Goal: Transaction & Acquisition: Purchase product/service

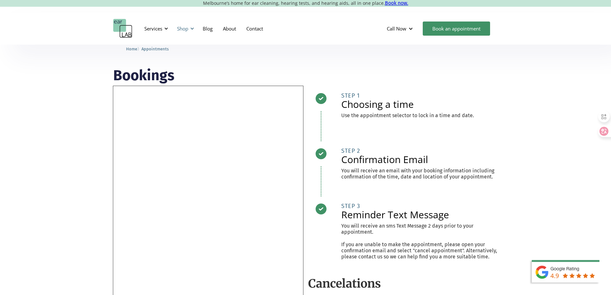
click at [193, 29] on div at bounding box center [192, 28] width 4 height 4
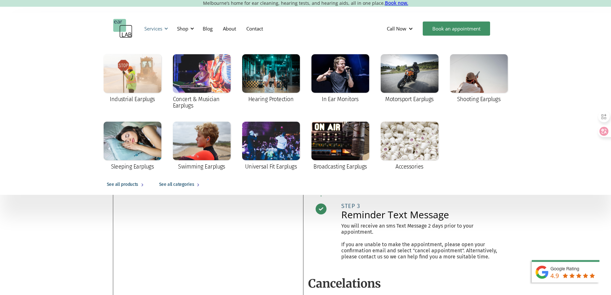
click at [163, 28] on div "Services" at bounding box center [155, 28] width 30 height 19
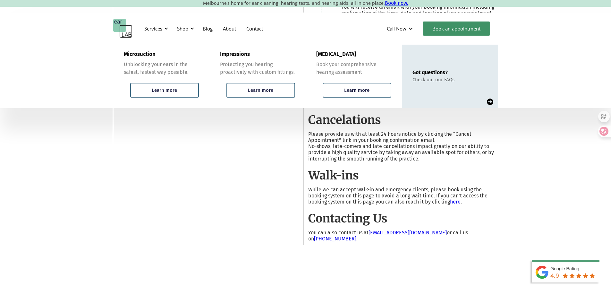
scroll to position [160, 0]
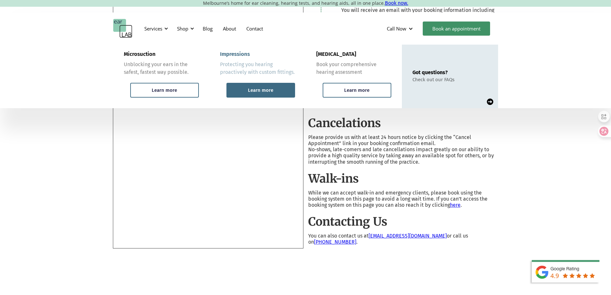
click at [247, 91] on div "Learn more" at bounding box center [260, 90] width 69 height 15
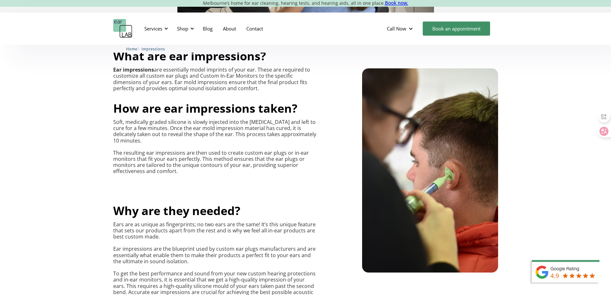
scroll to position [128, 0]
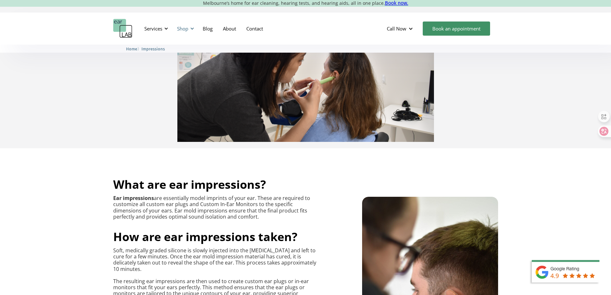
click at [188, 32] on div "Shop" at bounding box center [184, 28] width 23 height 19
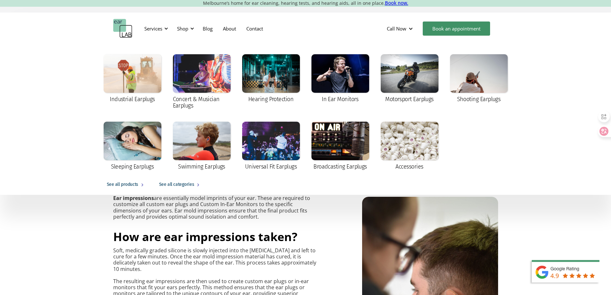
click at [168, 89] on div "Industrial Earplugs Concert & Musician Earplugs Hearing Protection In Ear Monit…" at bounding box center [305, 112] width 410 height 123
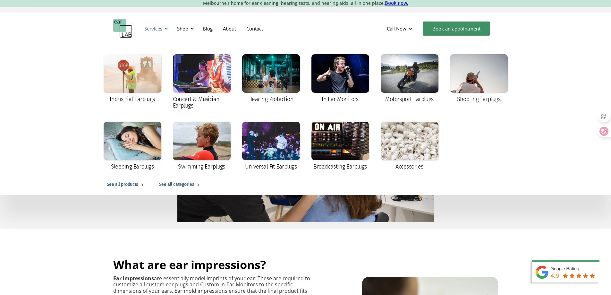
scroll to position [32, 0]
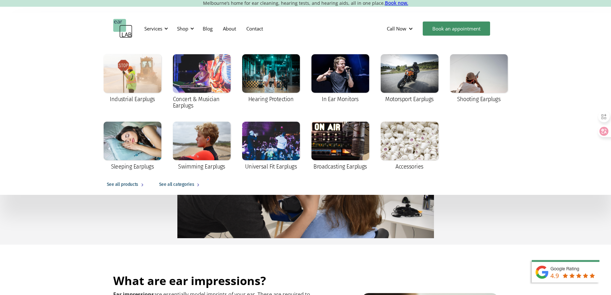
click at [121, 32] on img "home" at bounding box center [122, 28] width 19 height 19
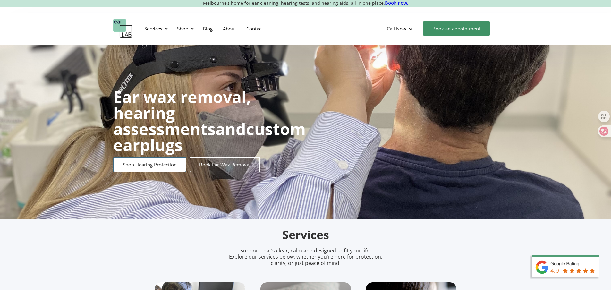
click at [177, 160] on link "Shop Hearing Protection" at bounding box center [149, 164] width 73 height 15
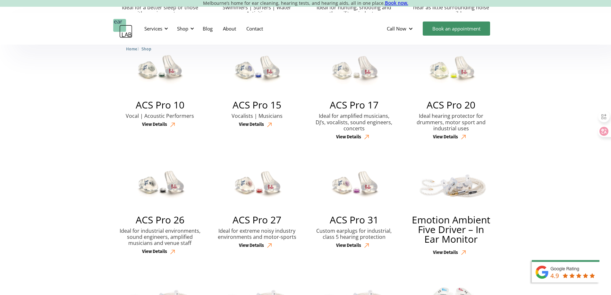
scroll to position [289, 0]
click at [464, 237] on h2 "Emotion Ambient Five Driver – In Ear Monitor" at bounding box center [450, 228] width 81 height 29
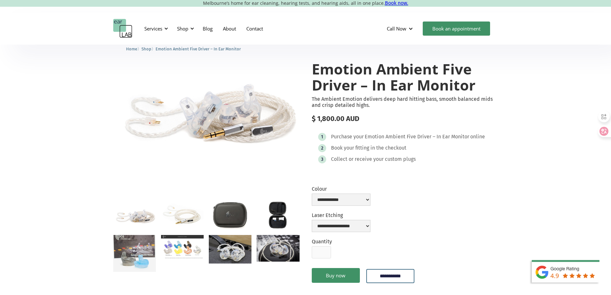
scroll to position [64, 0]
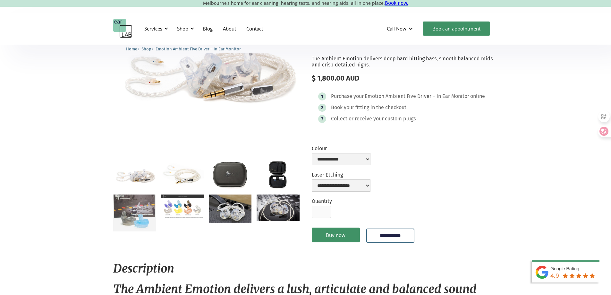
click at [143, 209] on img "open lightbox" at bounding box center [134, 212] width 43 height 37
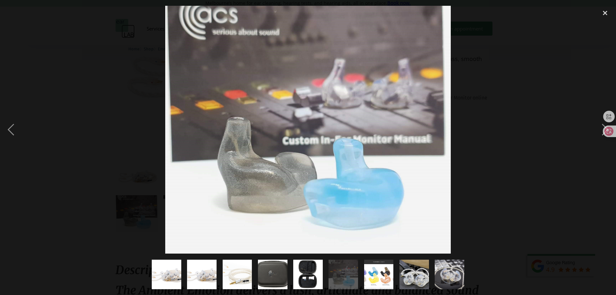
click at [191, 274] on img "show item 2 of 9" at bounding box center [202, 274] width 44 height 30
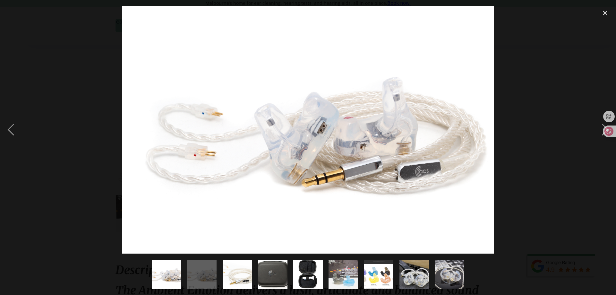
click at [242, 272] on img "show item 3 of 9" at bounding box center [237, 274] width 47 height 30
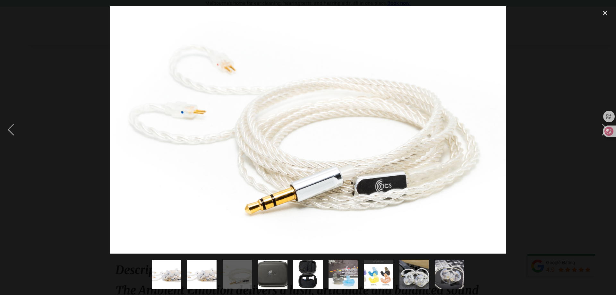
click at [382, 272] on img "show item 7 of 9" at bounding box center [378, 274] width 53 height 30
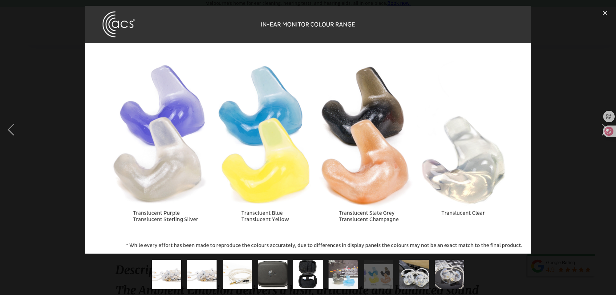
click at [348, 276] on img "show item 6 of 9" at bounding box center [343, 274] width 34 height 30
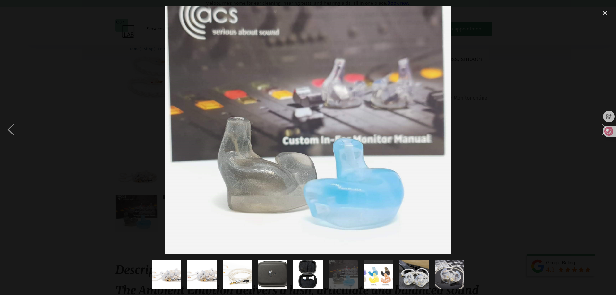
click at [413, 276] on img "show item 8 of 9" at bounding box center [414, 274] width 44 height 30
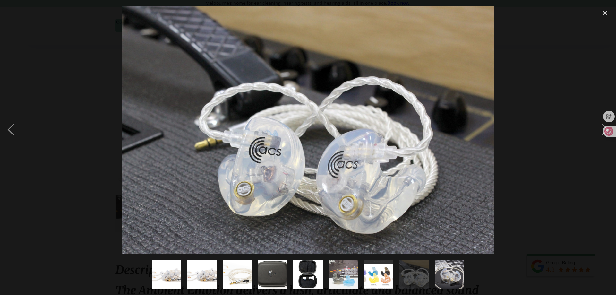
click at [446, 274] on img "show item 9 of 9" at bounding box center [449, 274] width 47 height 30
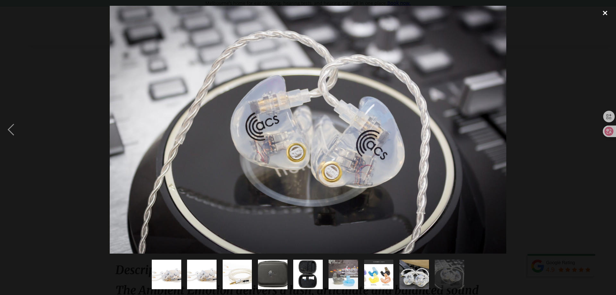
click at [604, 15] on div "close lightbox" at bounding box center [605, 13] width 22 height 14
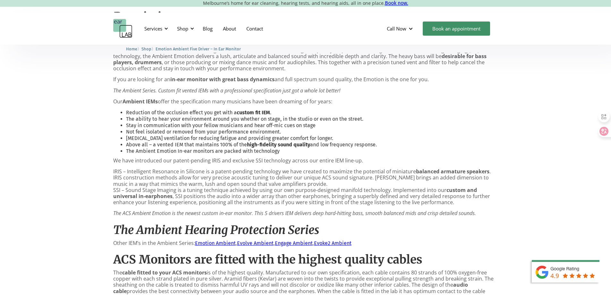
scroll to position [385, 0]
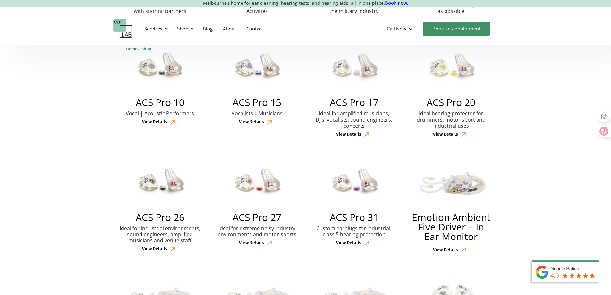
click at [460, 97] on h2 "ACS Pro 20" at bounding box center [451, 102] width 49 height 10
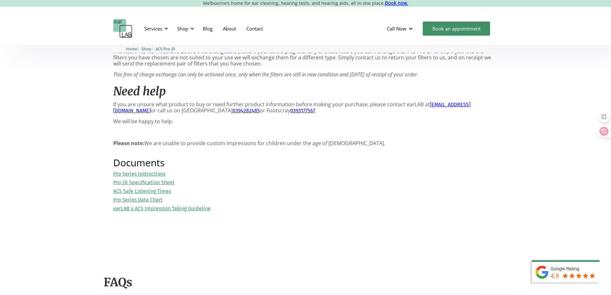
scroll to position [738, 0]
